Goal: Transaction & Acquisition: Purchase product/service

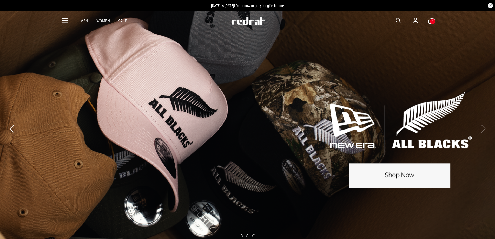
click at [465, 144] on link "3 / 3" at bounding box center [247, 128] width 495 height 235
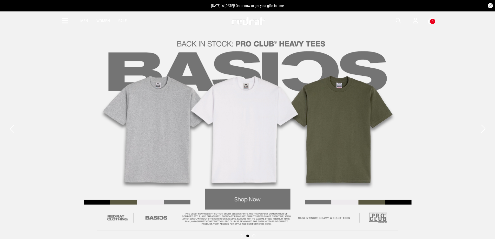
click at [411, 137] on link "2 / 3" at bounding box center [247, 128] width 495 height 235
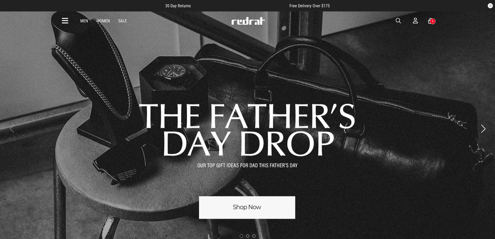
click at [229, 210] on link "1 / 3" at bounding box center [247, 128] width 495 height 235
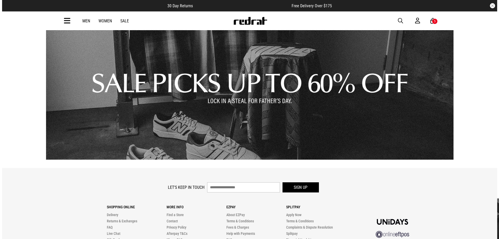
scroll to position [788, 0]
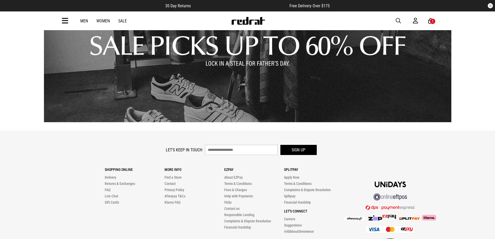
click at [429, 18] on icon at bounding box center [430, 21] width 5 height 6
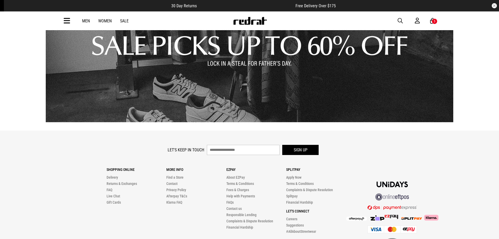
click at [432, 21] on div "5" at bounding box center [435, 21] width 6 height 6
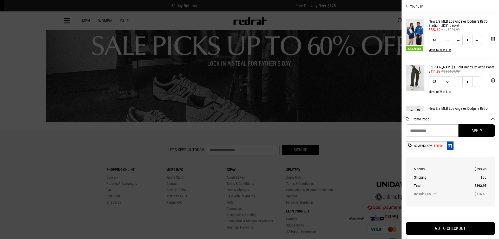
click at [449, 146] on icon "Remove code" at bounding box center [450, 145] width 4 height 5
click at [449, 149] on button "Remove code" at bounding box center [450, 145] width 7 height 9
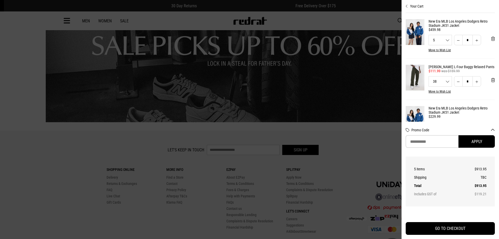
click at [423, 129] on button "Promo Code" at bounding box center [452, 130] width 83 height 4
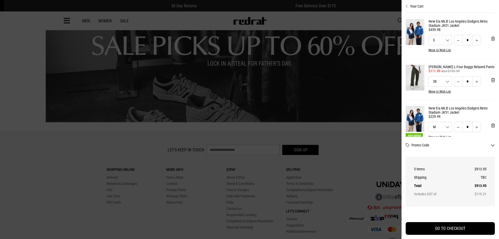
click at [426, 139] on div "Promo Code" at bounding box center [450, 147] width 89 height 20
click at [425, 143] on button "Promo Code" at bounding box center [452, 145] width 83 height 4
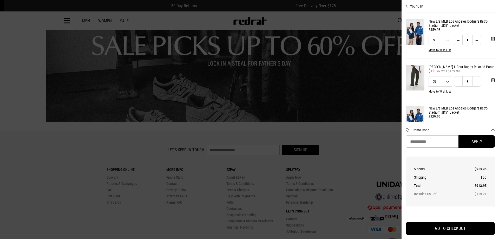
click at [425, 143] on input "Promo Code" at bounding box center [432, 141] width 53 height 12
paste input "********"
type input "********"
click at [468, 141] on button "Apply" at bounding box center [476, 141] width 36 height 12
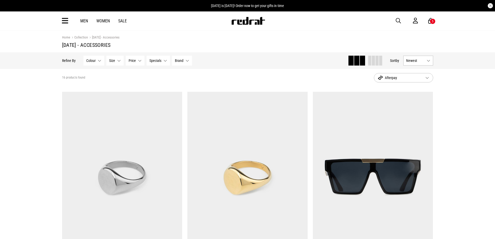
click at [407, 57] on button "Newest" at bounding box center [418, 61] width 30 height 10
click at [415, 89] on li "Price (Lowest)" at bounding box center [418, 89] width 29 height 10
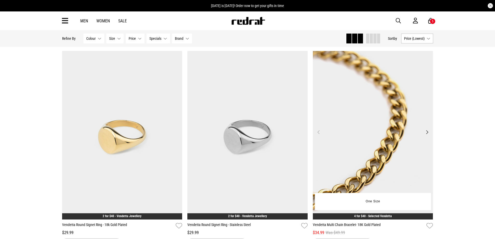
scroll to position [121, 0]
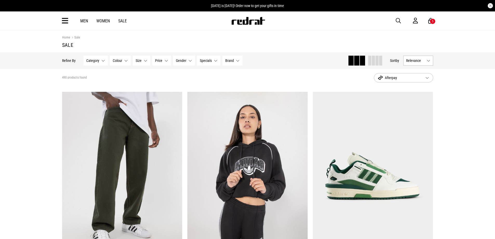
click at [394, 74] on button "Afterpay" at bounding box center [403, 77] width 59 height 9
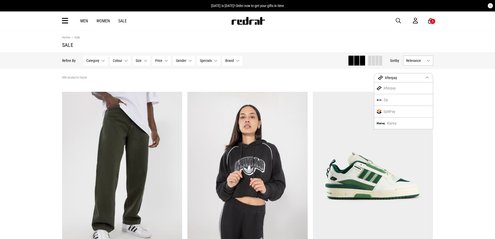
click at [403, 59] on button "Relevance" at bounding box center [418, 61] width 30 height 10
click at [416, 91] on li "Price (Lowest)" at bounding box center [418, 89] width 29 height 10
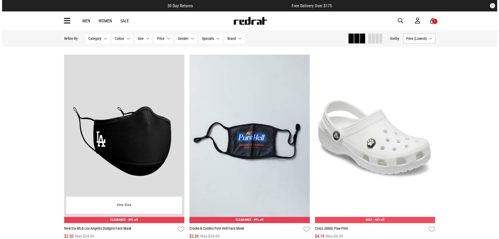
scroll to position [485, 0]
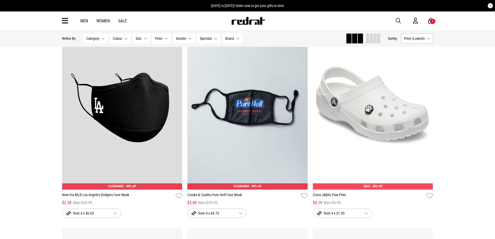
click at [431, 18] on icon at bounding box center [430, 21] width 5 height 6
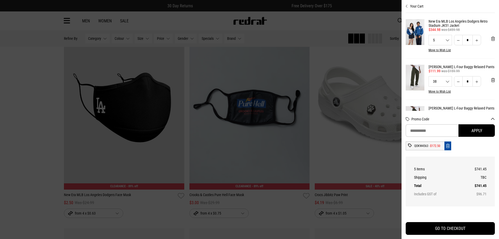
click at [446, 145] on icon "Remove code" at bounding box center [448, 145] width 4 height 5
click at [431, 126] on div "Promo Code Apply QOKW4563 -$172.50" at bounding box center [450, 134] width 89 height 46
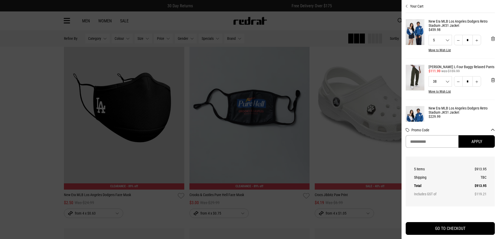
click at [429, 141] on input "Promo Code" at bounding box center [432, 141] width 53 height 12
paste input "**********"
type input "**********"
click at [475, 140] on button "Apply" at bounding box center [476, 141] width 36 height 12
